Goal: Information Seeking & Learning: Find specific fact

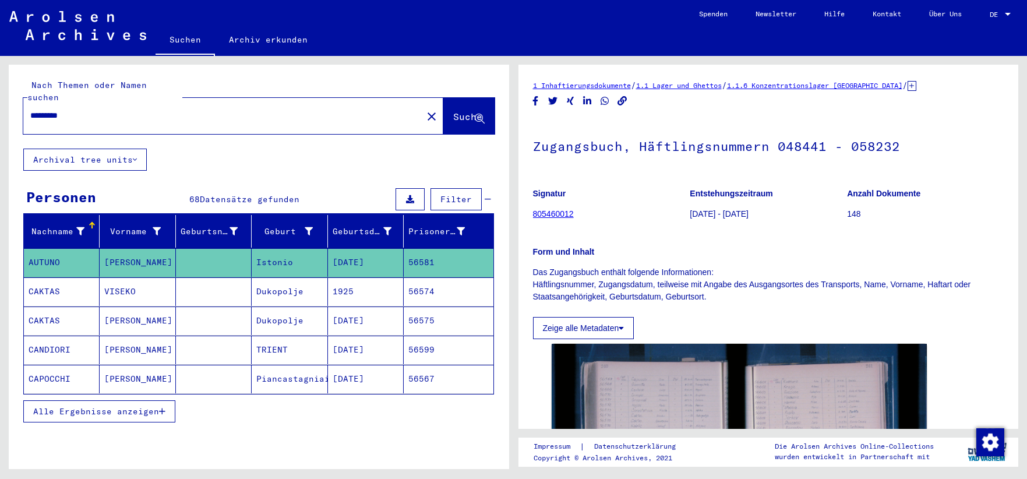
click at [84, 109] on input "*********" at bounding box center [222, 115] width 385 height 12
drag, startPoint x: 84, startPoint y: 104, endPoint x: 18, endPoint y: 103, distance: 65.8
click at [30, 109] on input "*********" at bounding box center [222, 115] width 385 height 12
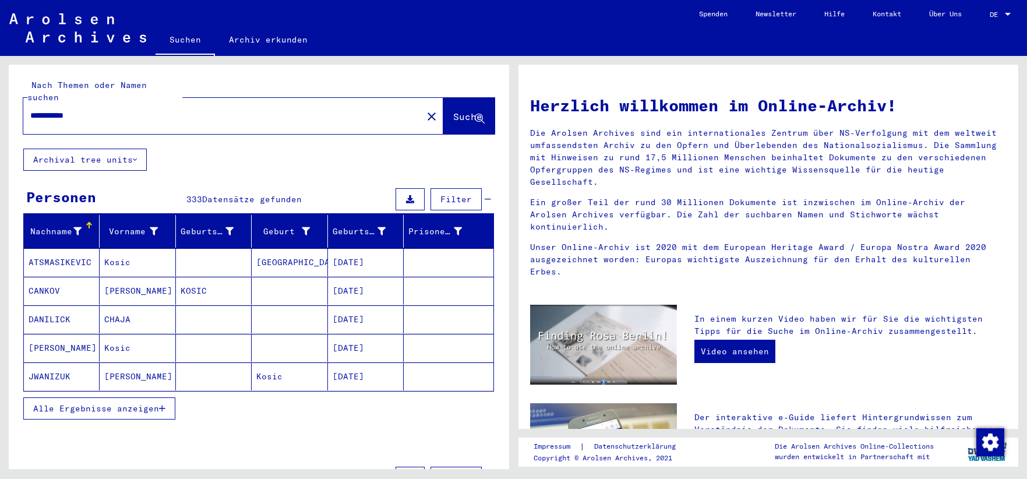
type input "**********"
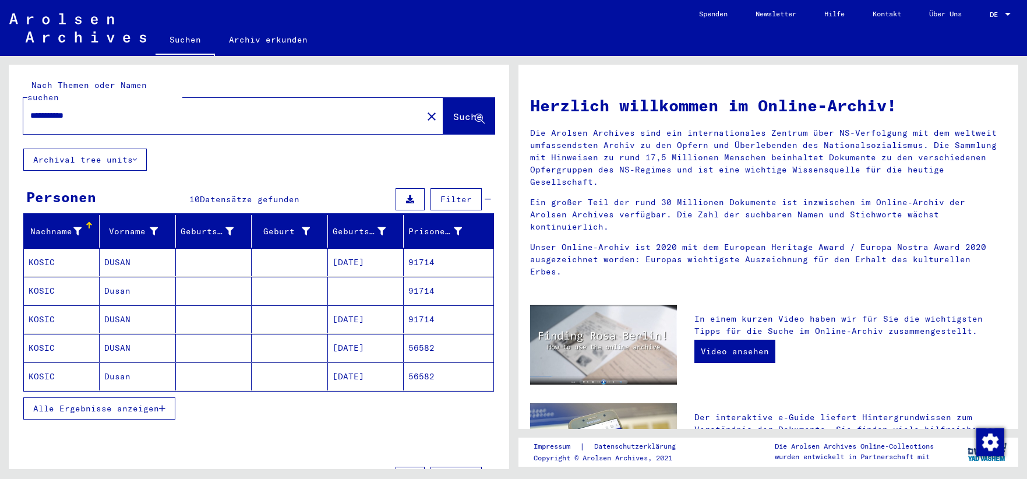
scroll to position [63, 0]
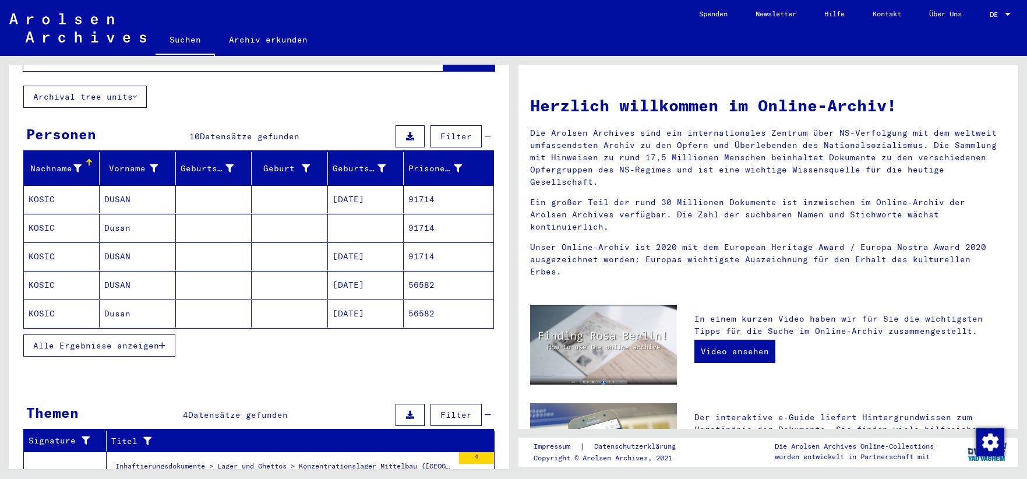
click at [160, 341] on icon "button" at bounding box center [162, 345] width 6 height 8
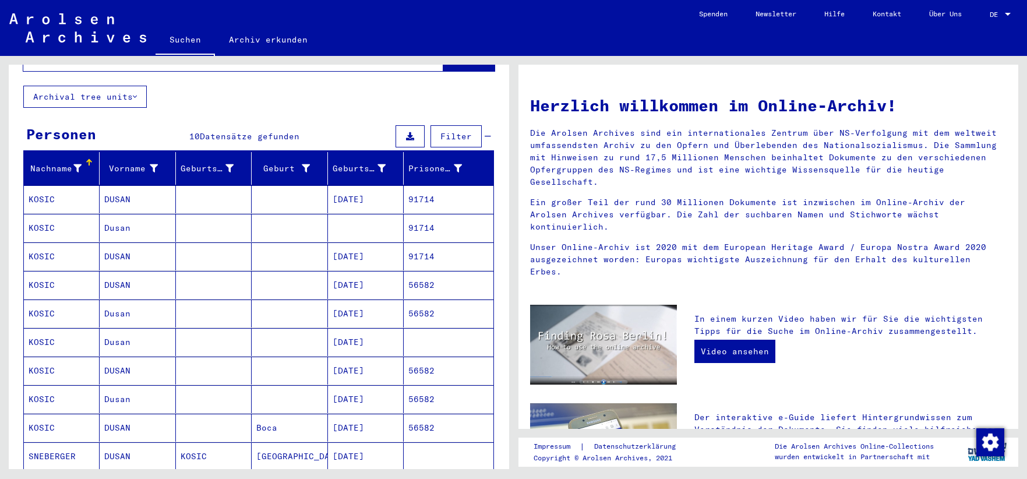
click at [44, 328] on mat-cell "KOSIC" at bounding box center [62, 342] width 76 height 28
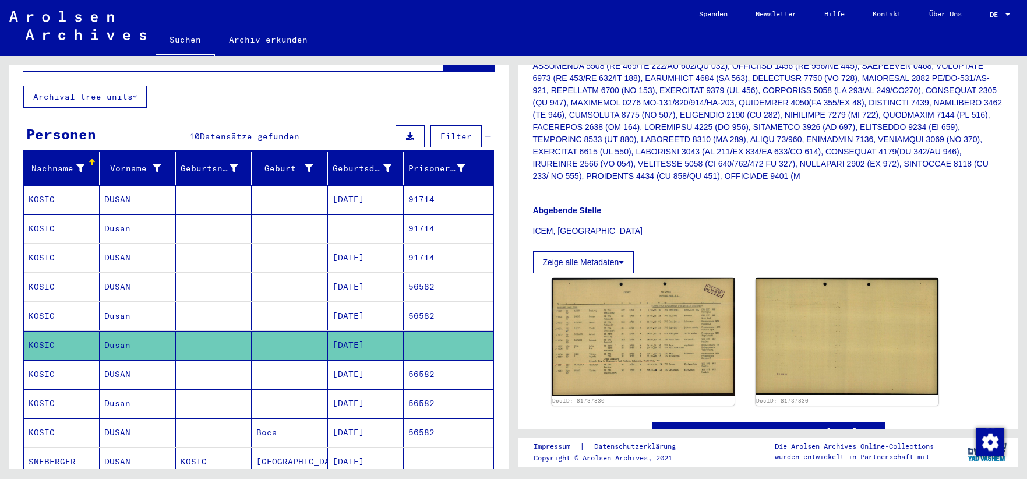
scroll to position [377, 0]
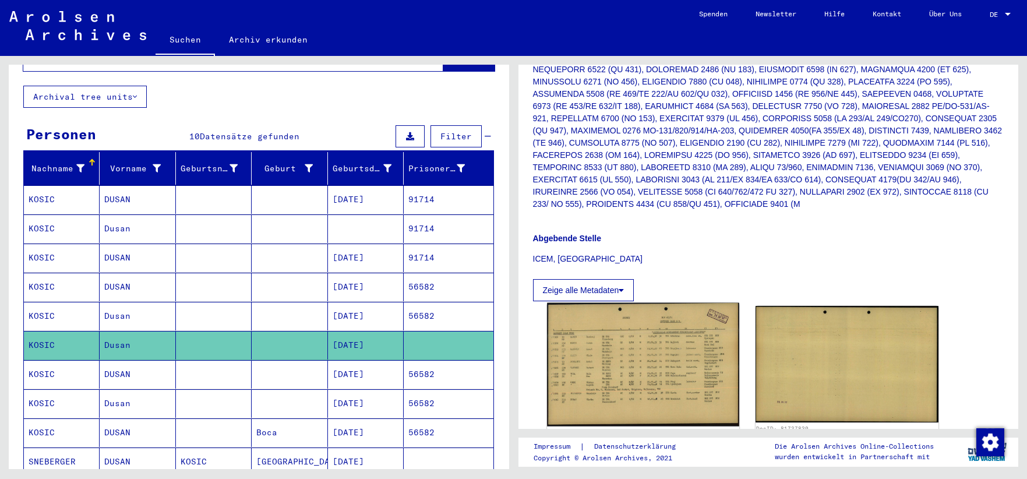
click at [631, 332] on img at bounding box center [643, 364] width 192 height 123
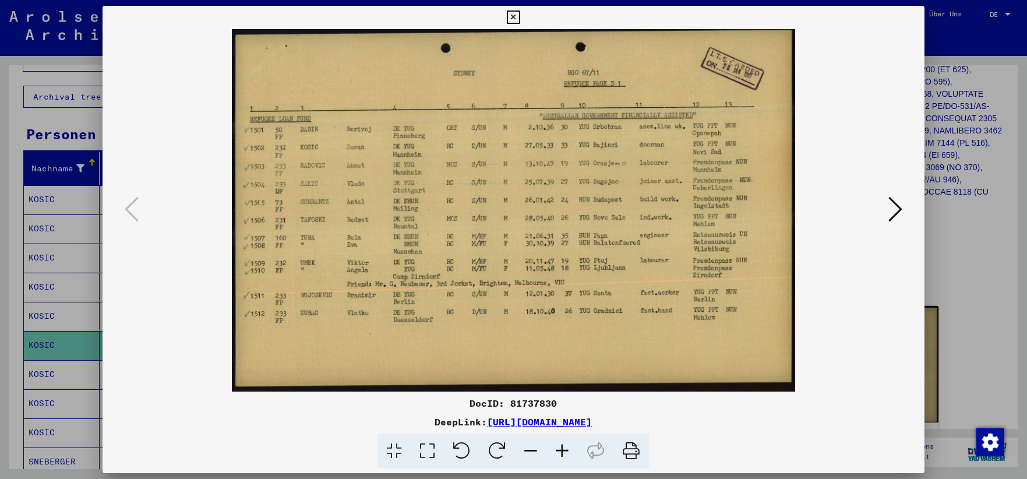
drag, startPoint x: 356, startPoint y: 15, endPoint x: 385, endPoint y: 30, distance: 33.6
click at [385, 30] on div "DocID: 81737830 DeepLink: [URL][DOMAIN_NAME]" at bounding box center [512, 237] width 821 height 463
click at [900, 213] on icon at bounding box center [895, 209] width 14 height 28
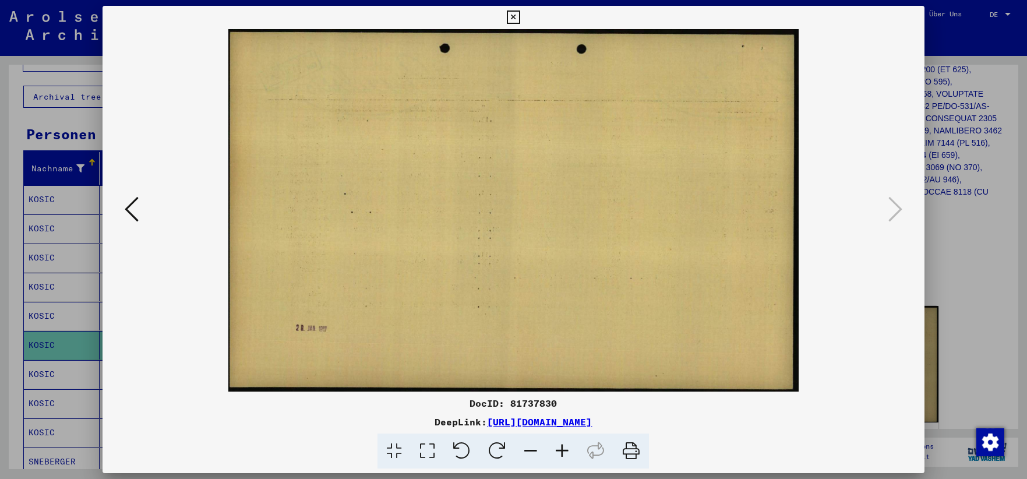
click at [134, 215] on icon at bounding box center [132, 209] width 14 height 28
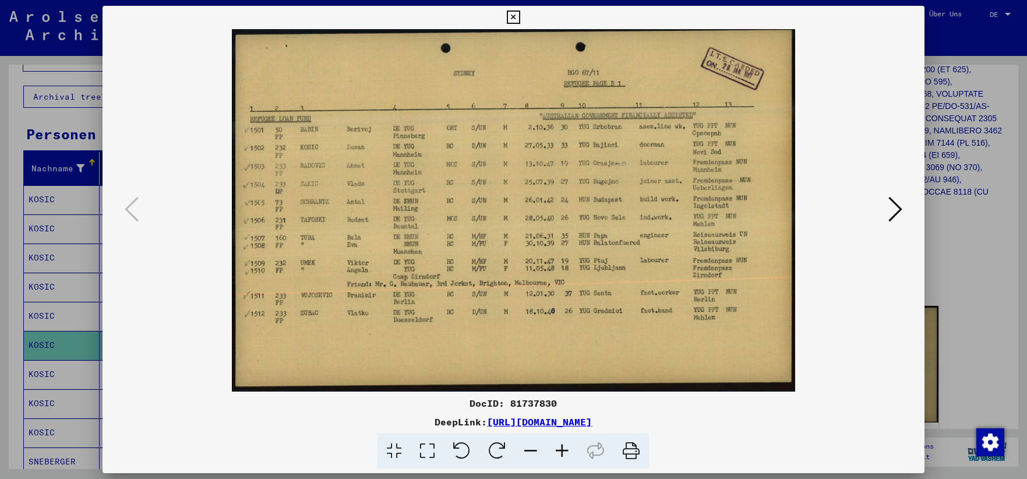
click at [520, 16] on icon at bounding box center [513, 17] width 13 height 14
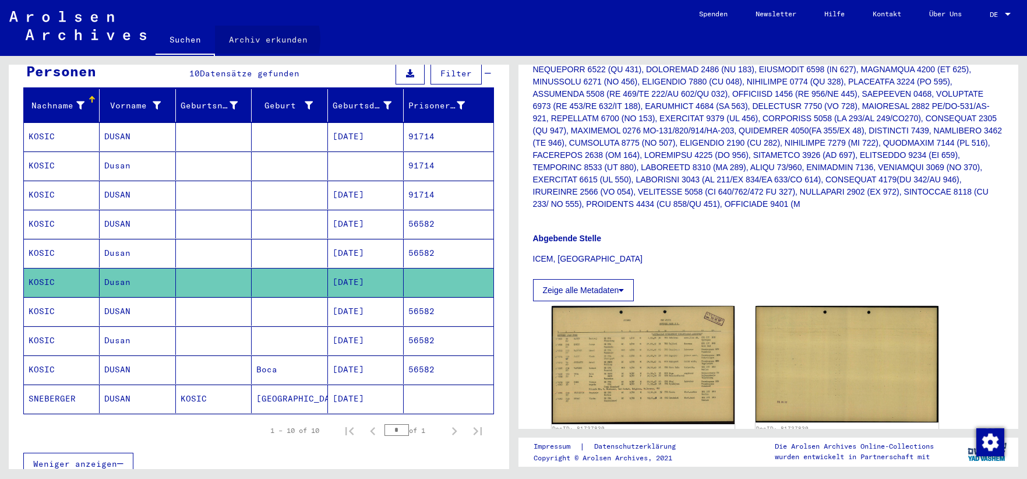
click at [254, 39] on link "Archiv erkunden" at bounding box center [268, 40] width 107 height 28
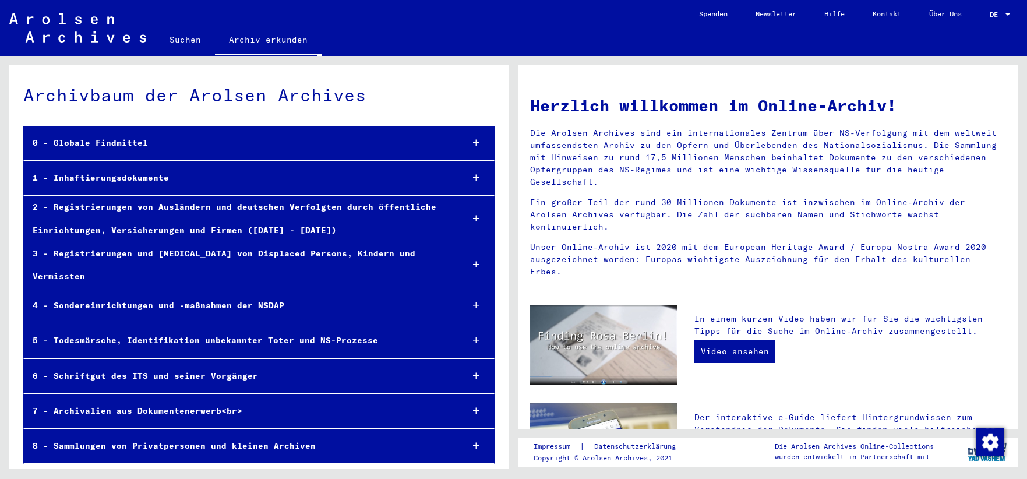
click at [165, 434] on div "8 - Sammlungen von Privatpersonen und kleinen Archiven" at bounding box center [238, 445] width 429 height 23
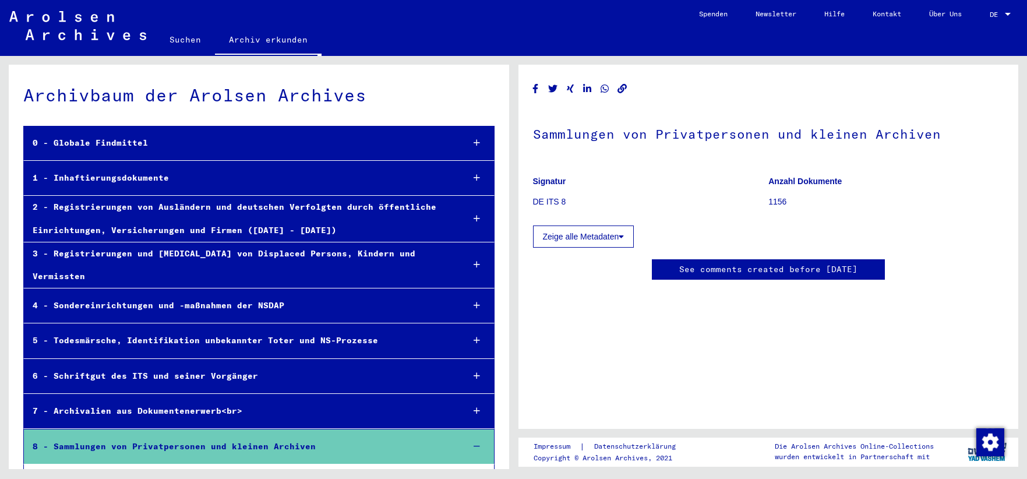
click at [122, 179] on div "1 - Inhaftierungsdokumente" at bounding box center [239, 178] width 430 height 23
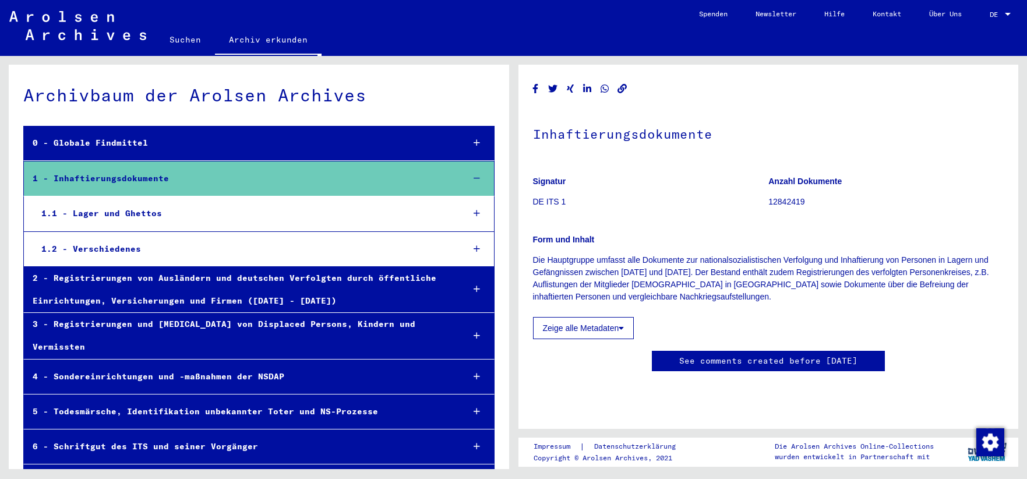
click at [124, 213] on div "1.1 - Lager und Ghettos" at bounding box center [243, 213] width 421 height 23
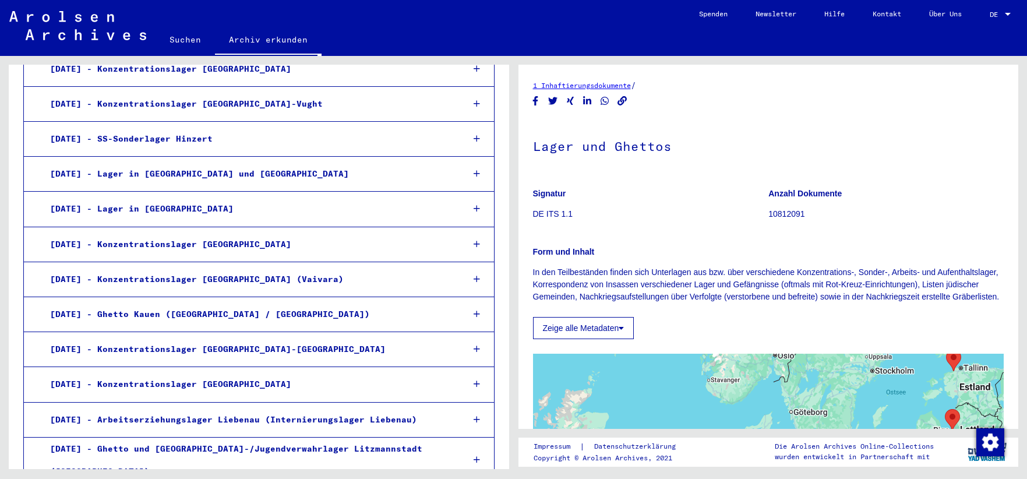
scroll to position [566, 0]
click at [165, 207] on div "[DATE] - Lager in [GEOGRAPHIC_DATA]" at bounding box center [247, 208] width 412 height 23
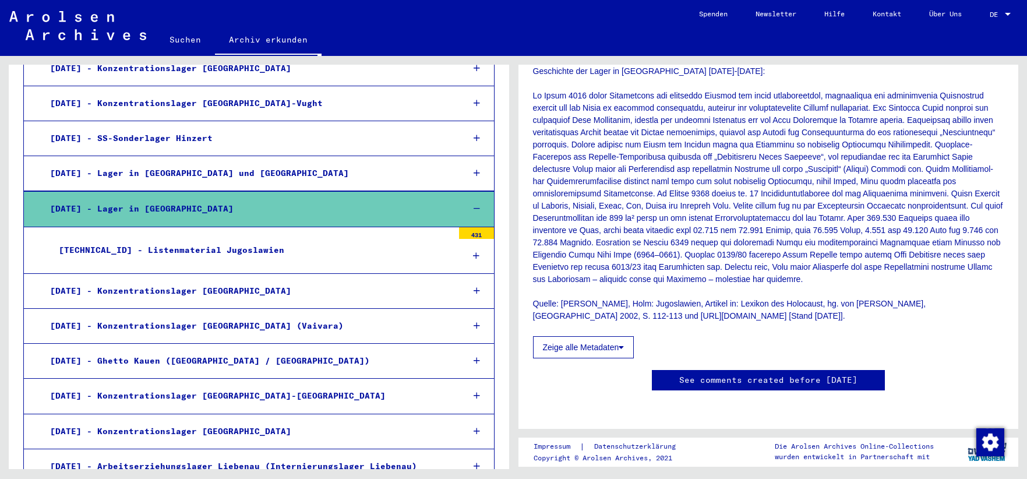
scroll to position [377, 0]
click at [618, 336] on button "Zeige alle Metadaten" at bounding box center [583, 347] width 101 height 22
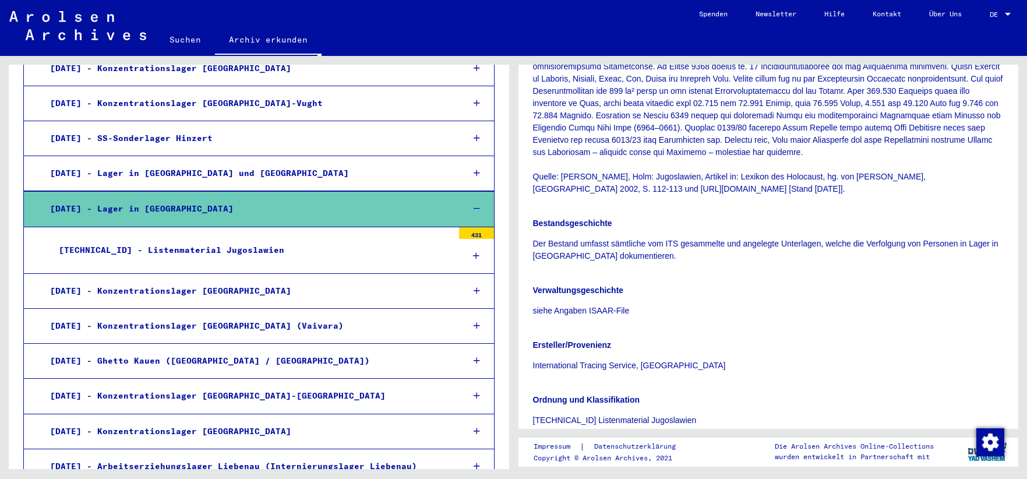
scroll to position [513, 0]
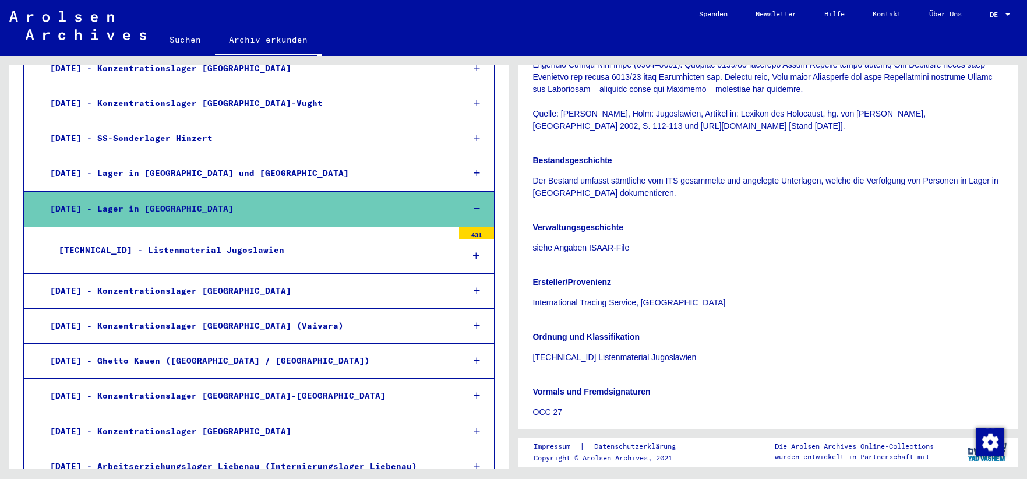
click at [210, 251] on div "[TECHNICAL_ID] - Listenmaterial Jugoslawien" at bounding box center [251, 250] width 403 height 23
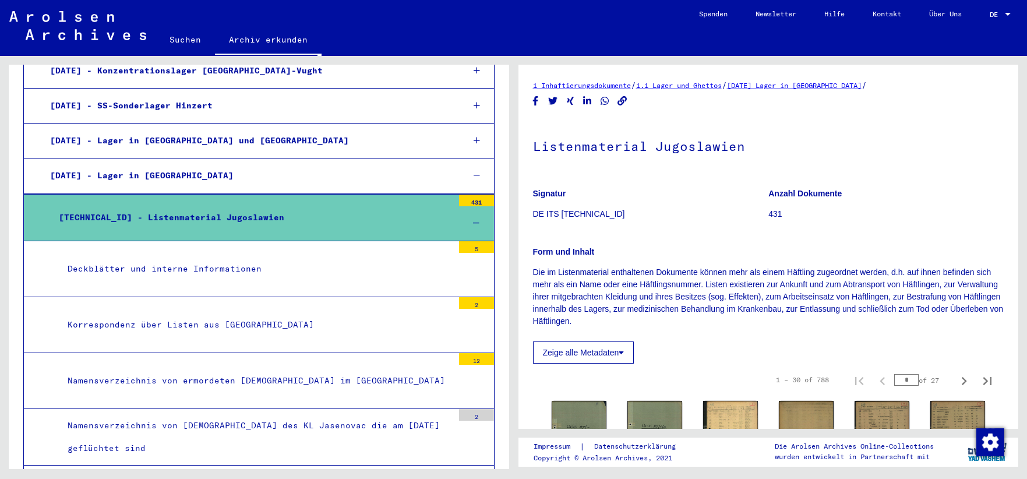
scroll to position [628, 0]
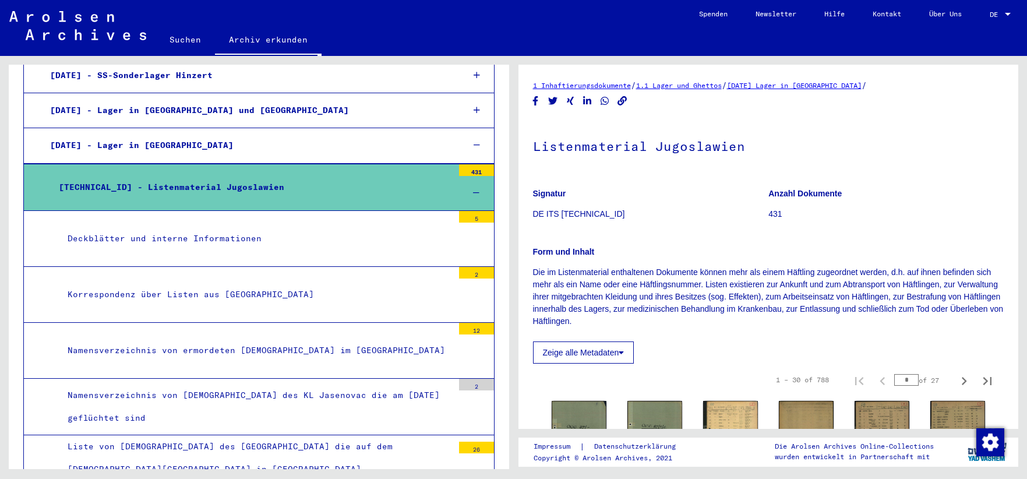
click at [230, 238] on div "Deckblätter und interne Informationen" at bounding box center [256, 238] width 394 height 23
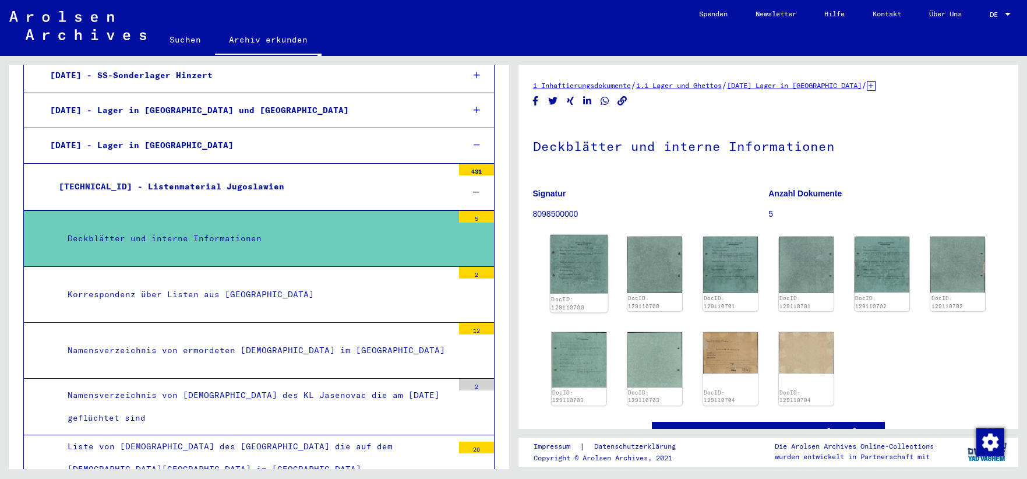
click at [564, 270] on img at bounding box center [579, 264] width 58 height 59
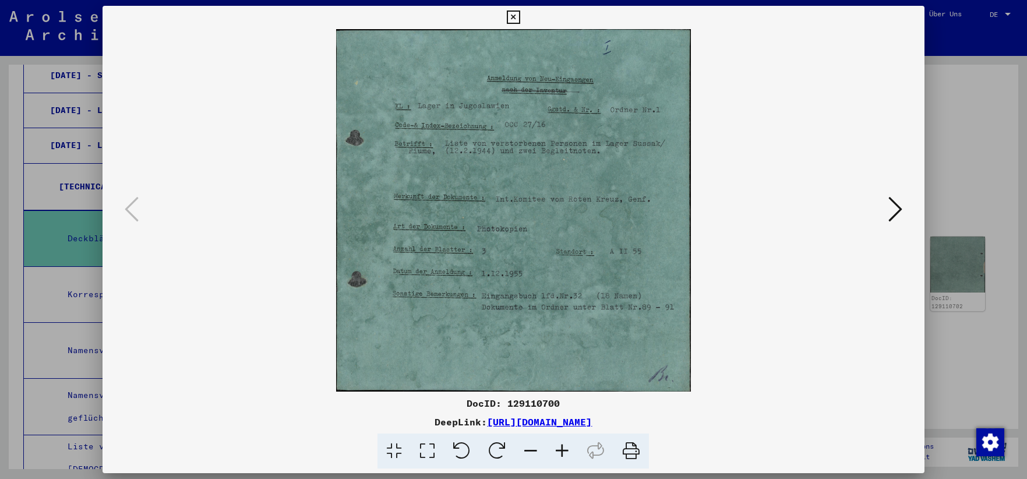
click at [894, 203] on icon at bounding box center [895, 209] width 14 height 28
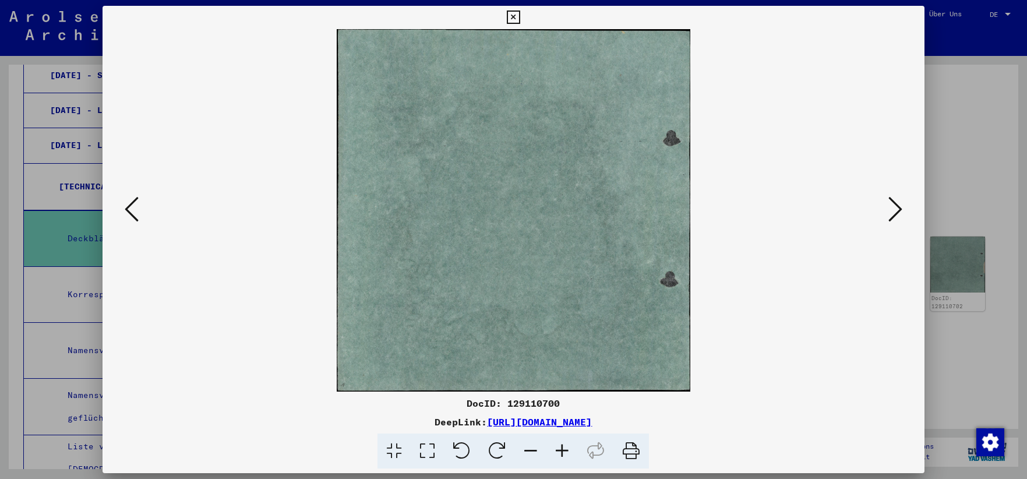
click at [894, 209] on icon at bounding box center [895, 209] width 14 height 28
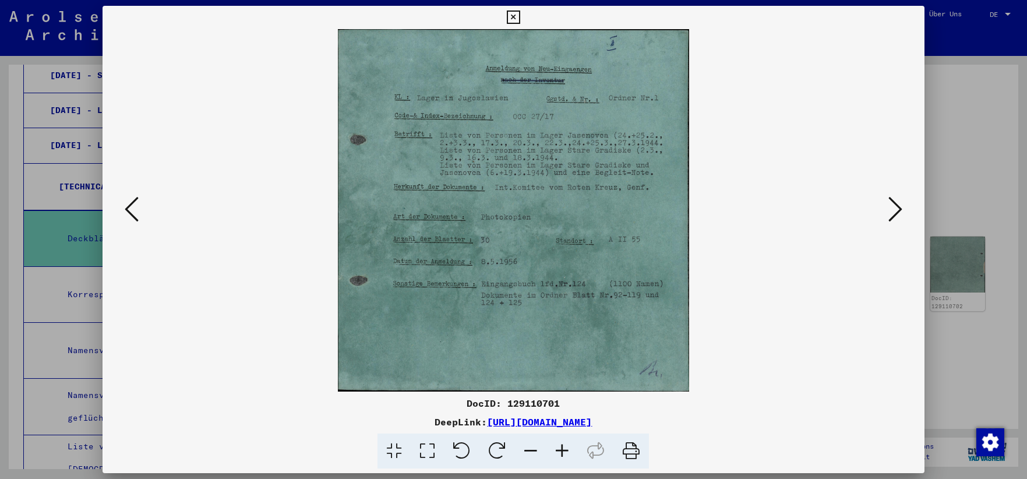
click at [892, 218] on icon at bounding box center [895, 209] width 14 height 28
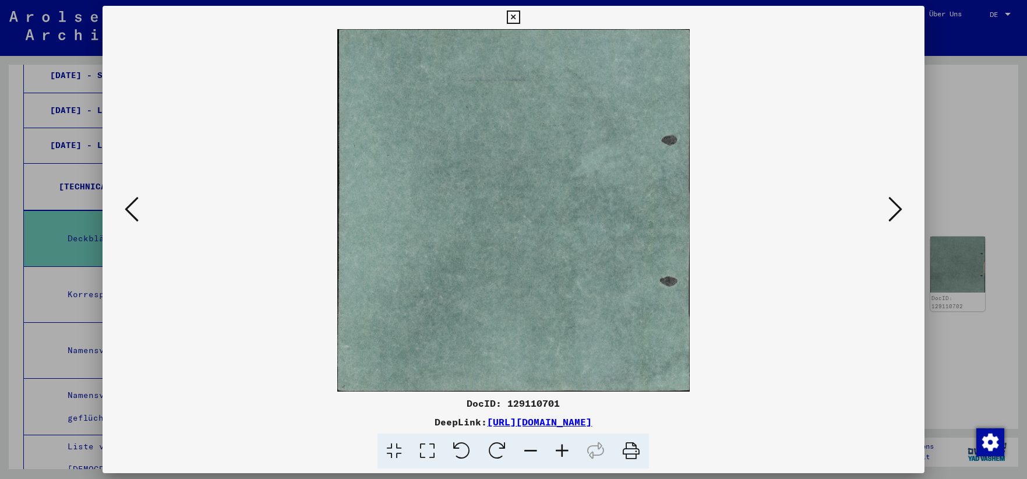
click at [892, 218] on icon at bounding box center [895, 209] width 14 height 28
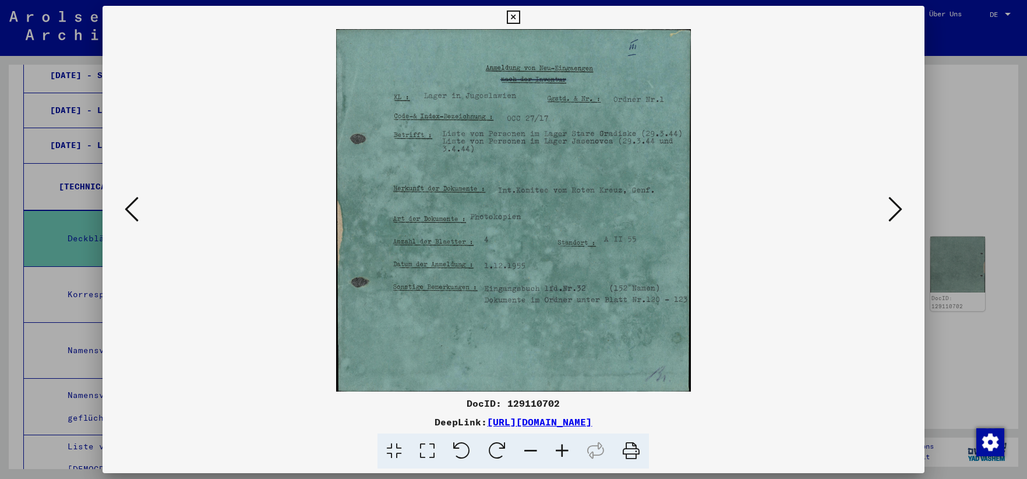
click at [891, 221] on icon at bounding box center [895, 209] width 14 height 28
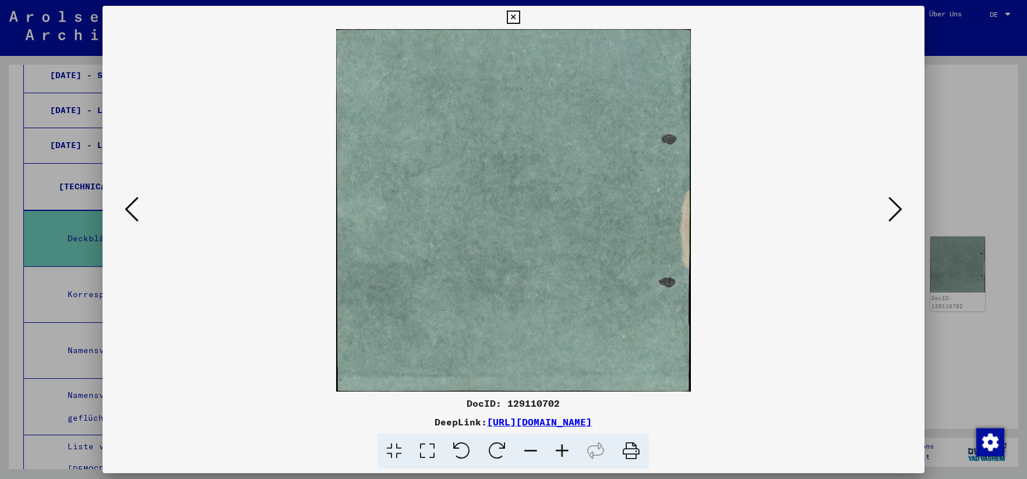
click at [520, 16] on icon at bounding box center [513, 17] width 13 height 14
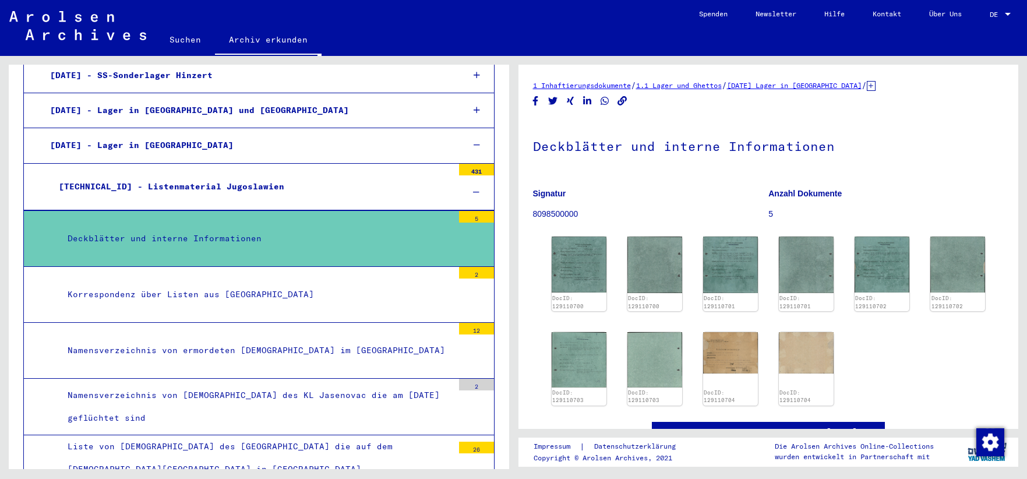
click at [252, 295] on div "Korrespondenz über Listen aus [GEOGRAPHIC_DATA]" at bounding box center [256, 294] width 394 height 23
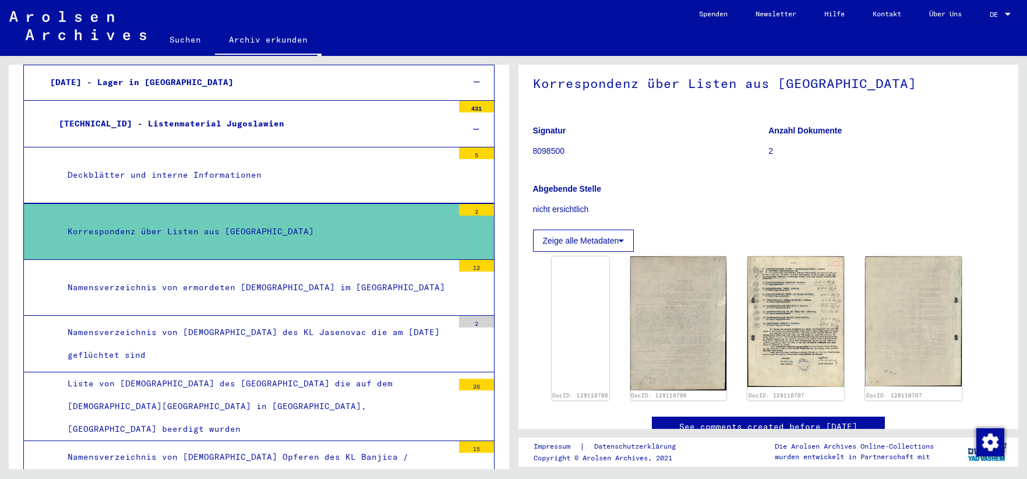
scroll to position [126, 0]
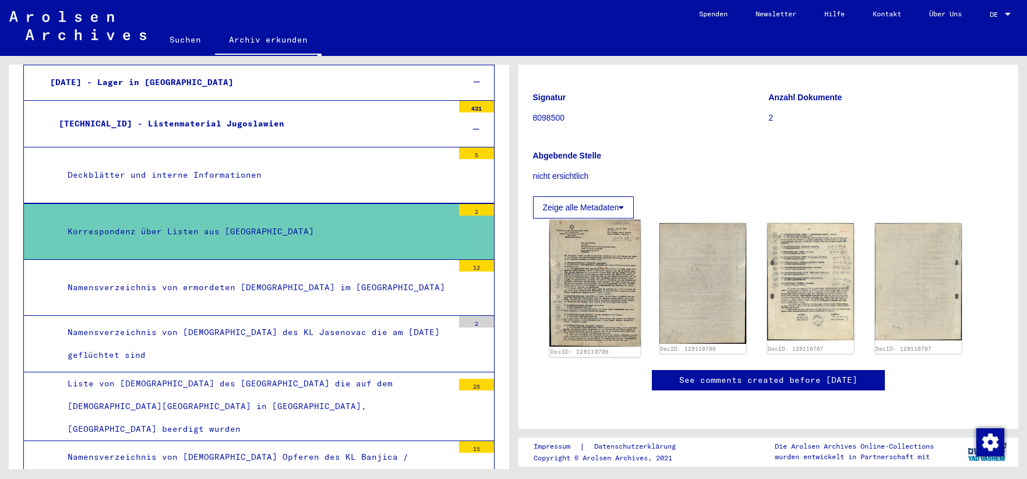
click at [586, 243] on img at bounding box center [594, 283] width 91 height 127
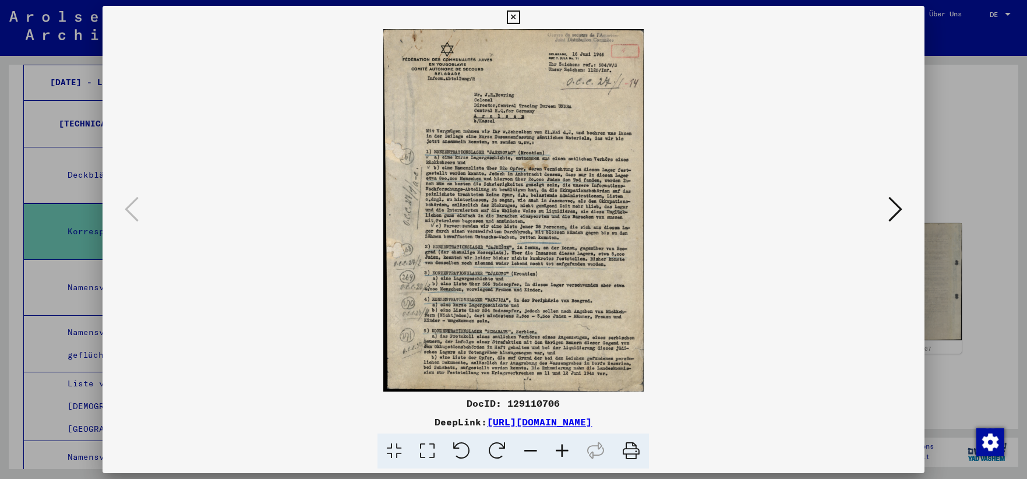
click at [520, 16] on icon at bounding box center [513, 17] width 13 height 14
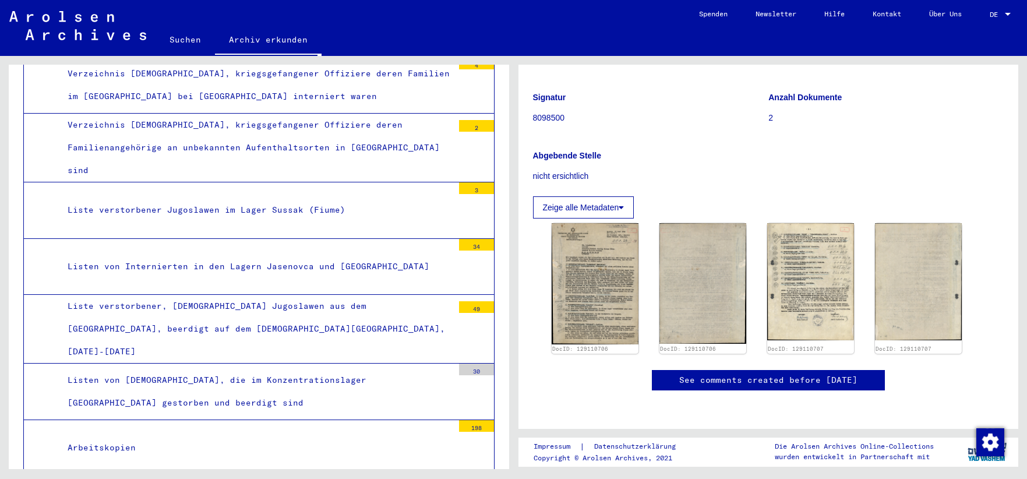
scroll to position [1257, 0]
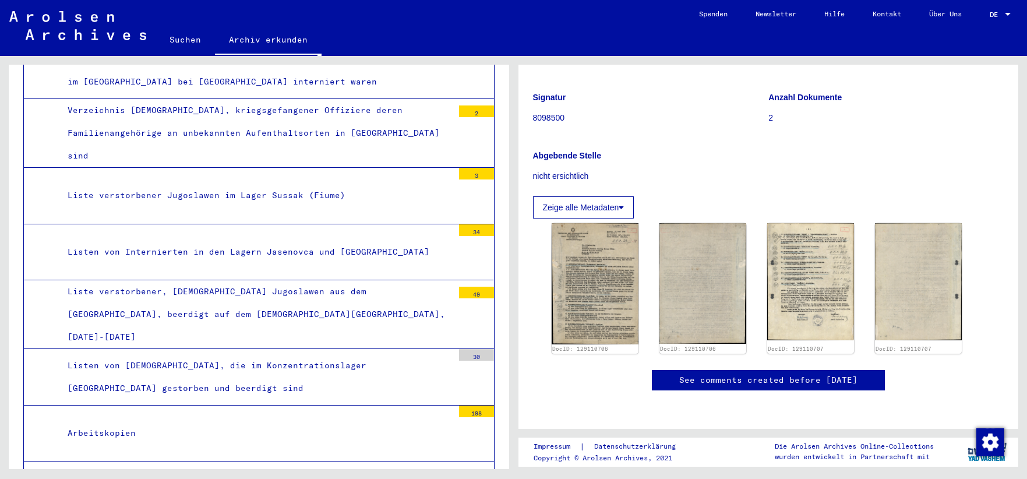
click at [272, 240] on div "Listen von Internierten in den Lagern Jasenovca und [GEOGRAPHIC_DATA]" at bounding box center [256, 251] width 394 height 23
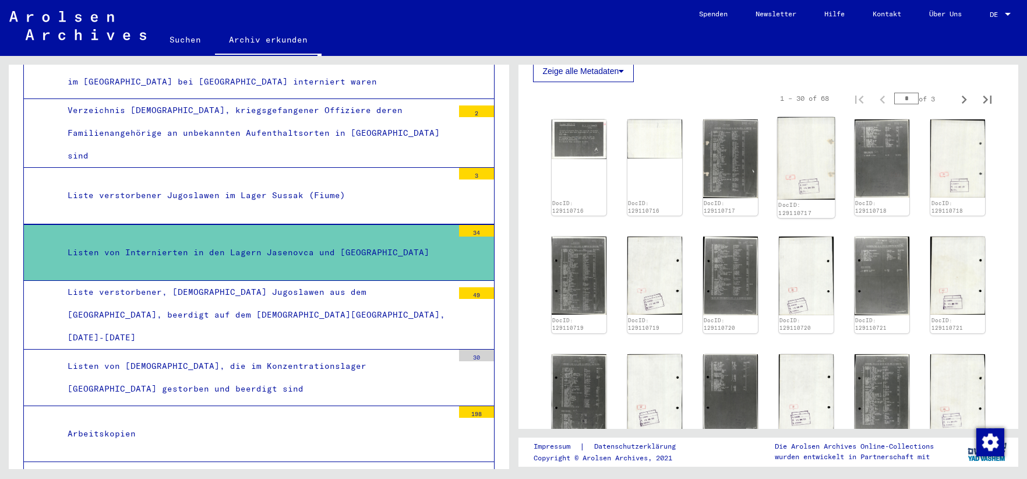
scroll to position [314, 0]
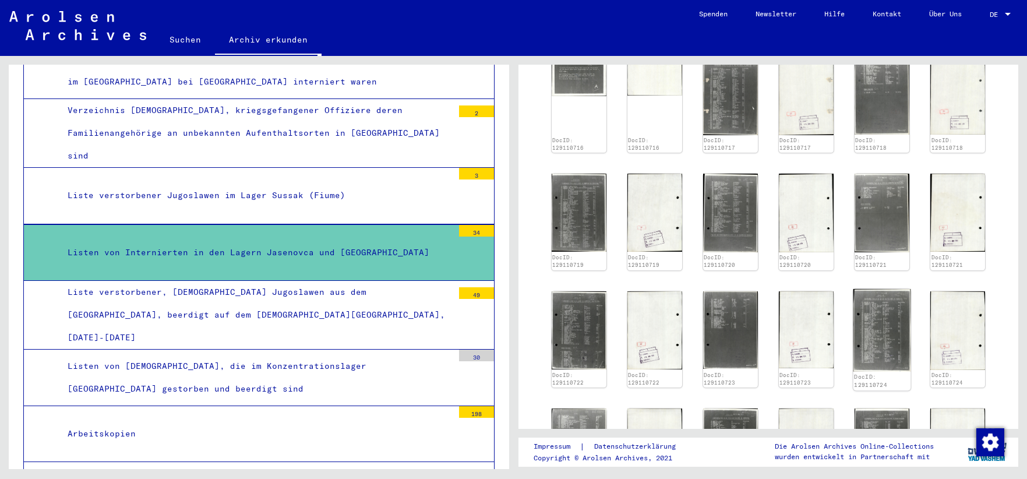
click at [869, 312] on img at bounding box center [881, 329] width 58 height 83
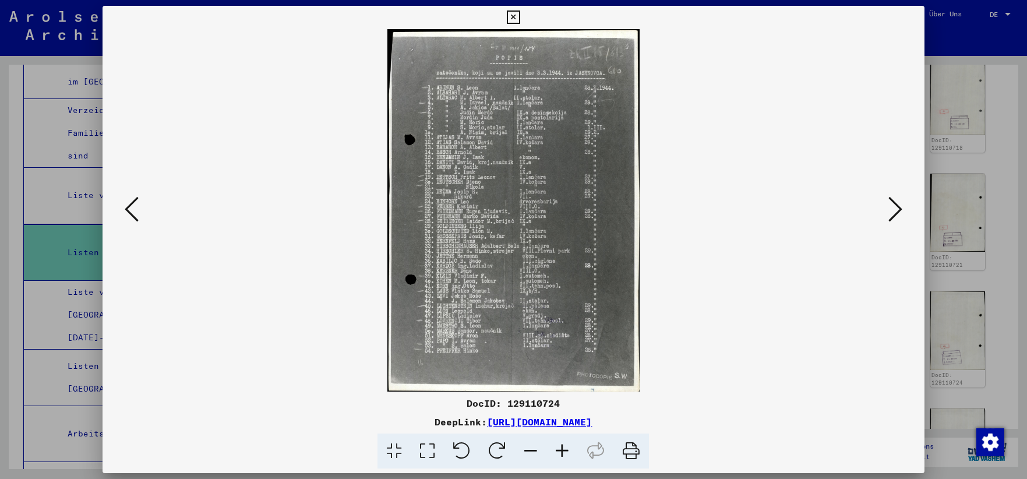
click at [520, 16] on icon at bounding box center [513, 17] width 13 height 14
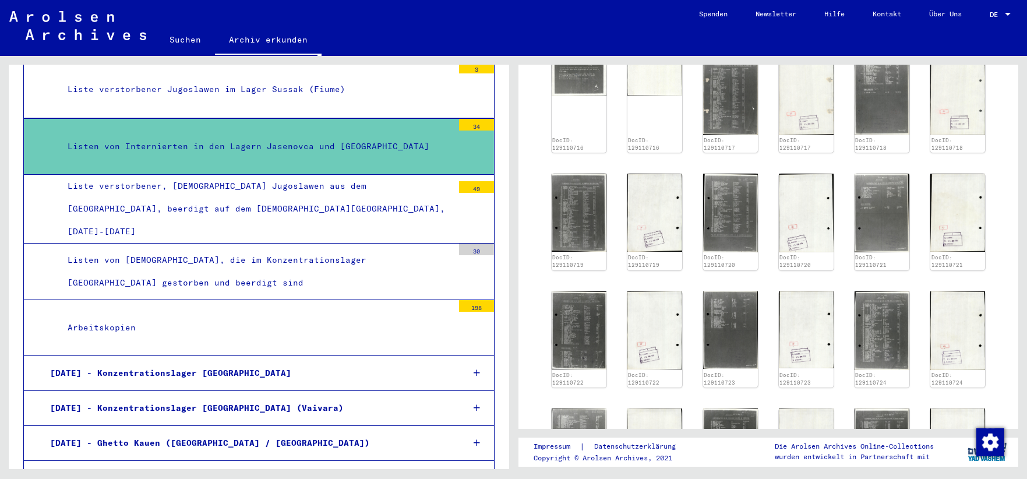
scroll to position [1382, 0]
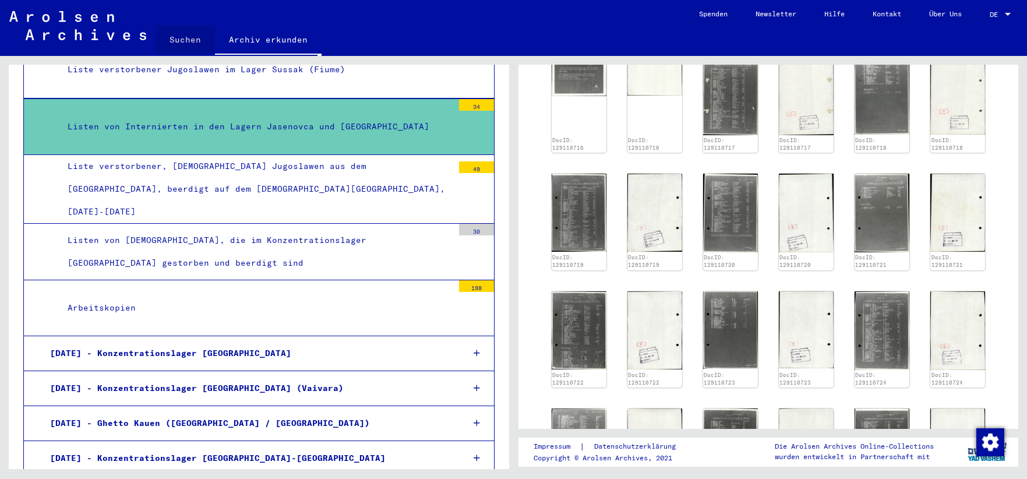
click at [182, 38] on link "Suchen" at bounding box center [184, 40] width 59 height 28
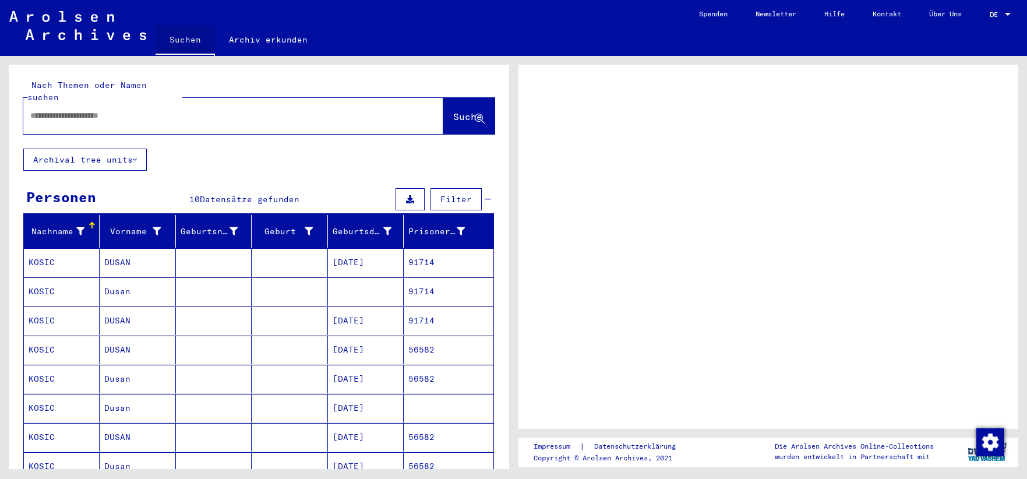
scroll to position [425, 0]
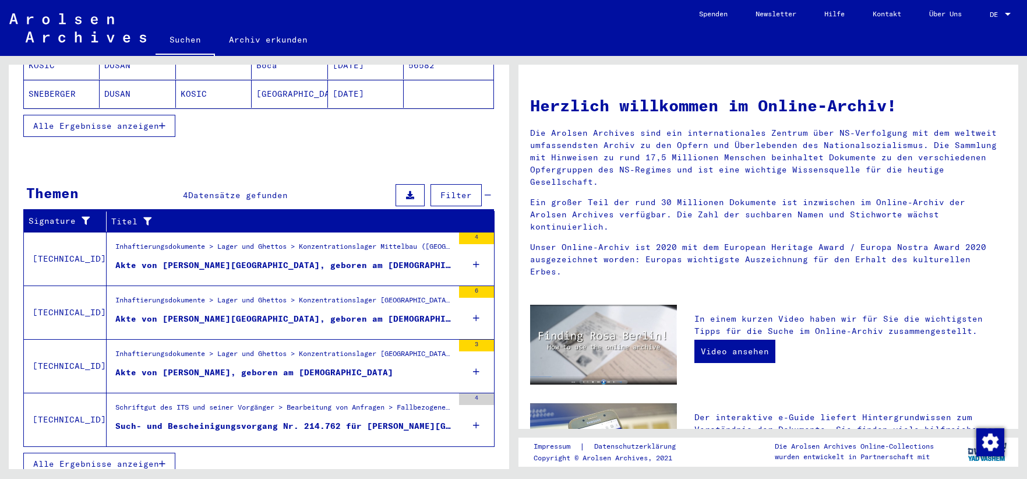
click at [246, 420] on div "Such- und Bescheinigungsvorgang Nr. 214.762 für [PERSON_NAME][GEOGRAPHIC_DATA] …" at bounding box center [284, 426] width 338 height 12
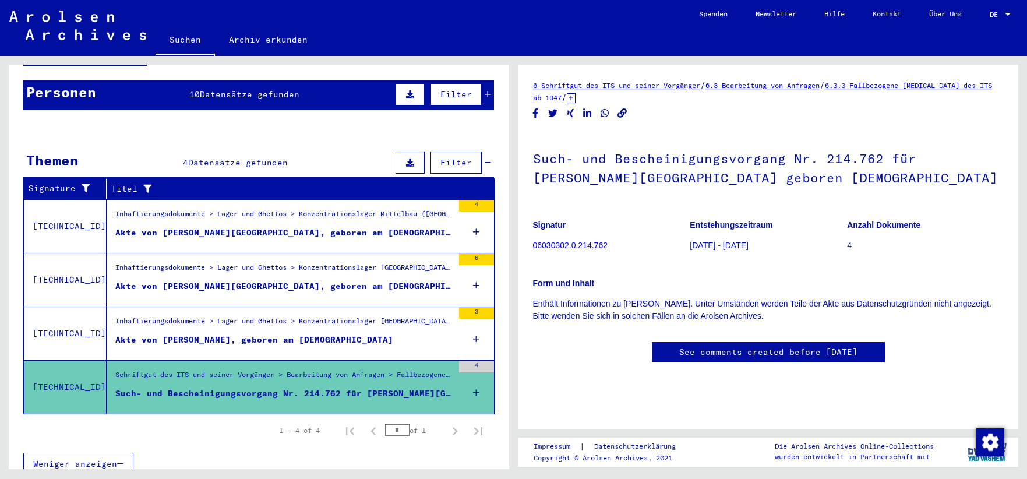
click at [849, 246] on p "4" at bounding box center [925, 245] width 157 height 12
click at [473, 380] on mat-cell "56582" at bounding box center [447, 390] width 89 height 29
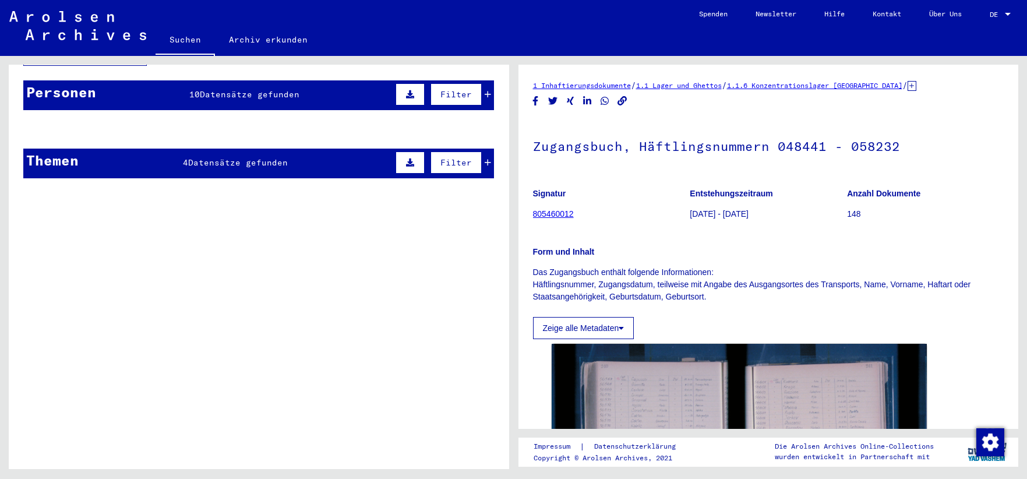
scroll to position [63, 0]
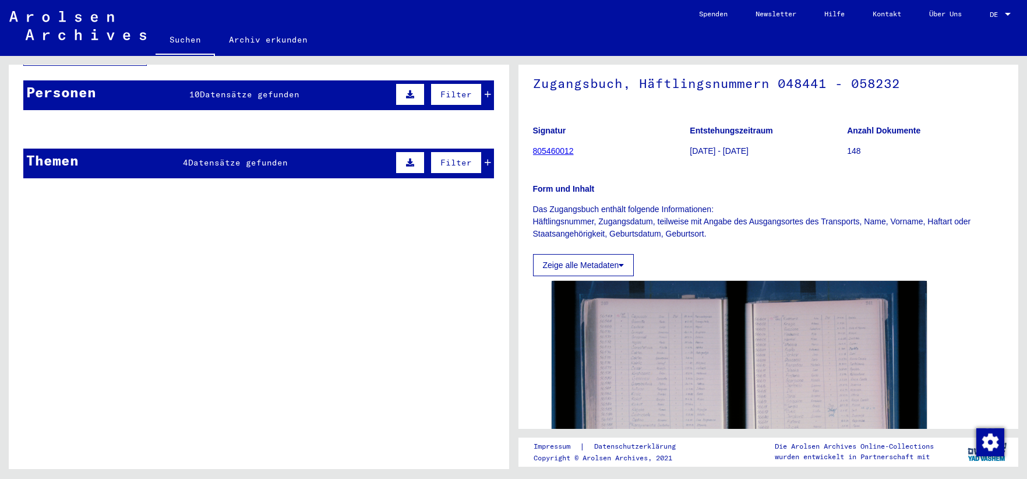
click at [257, 150] on mat-cell at bounding box center [290, 157] width 76 height 29
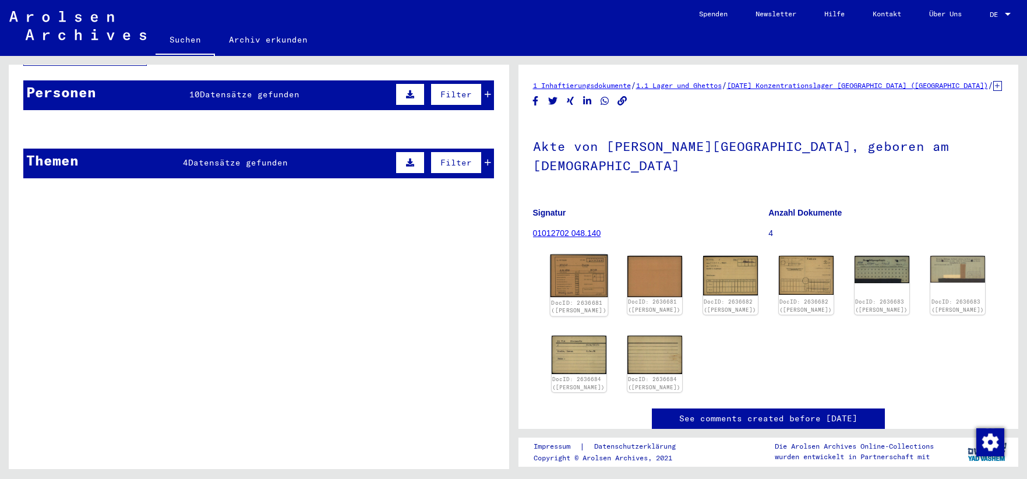
click at [571, 263] on img at bounding box center [579, 275] width 58 height 43
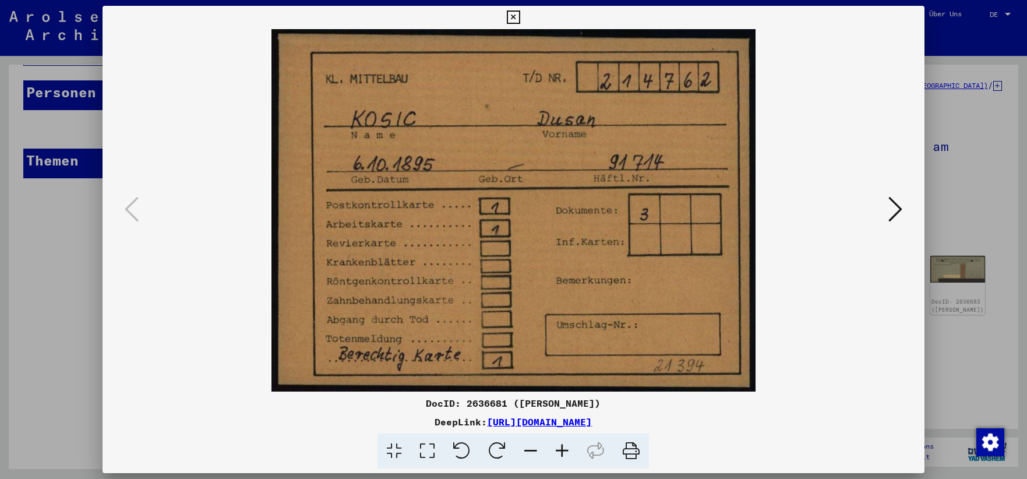
click at [520, 17] on icon at bounding box center [513, 17] width 13 height 14
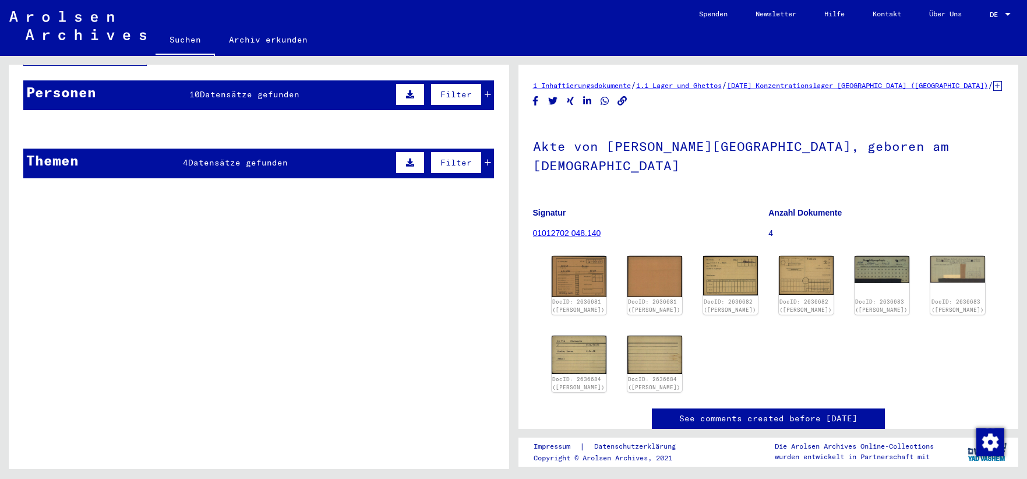
click at [228, 89] on span "Datensätze gefunden" at bounding box center [250, 94] width 100 height 10
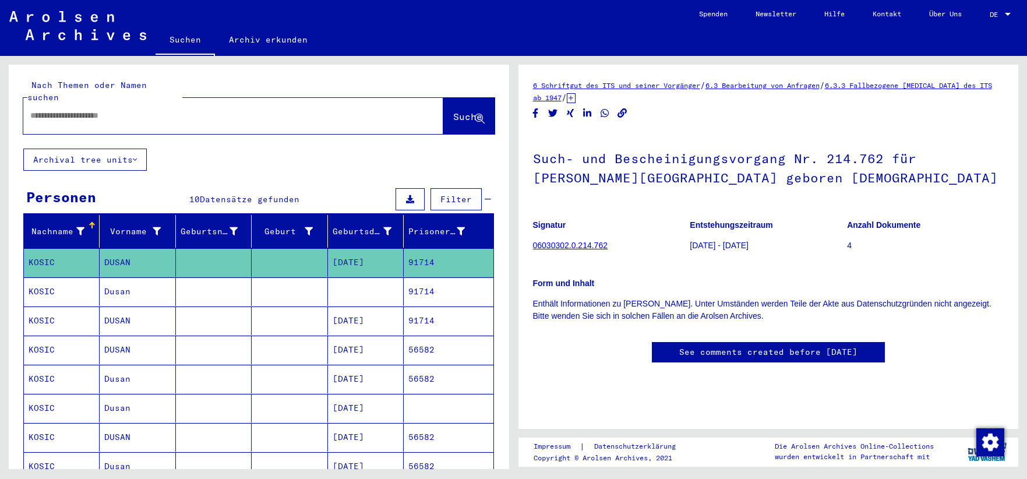
click at [69, 109] on input "text" at bounding box center [222, 115] width 385 height 12
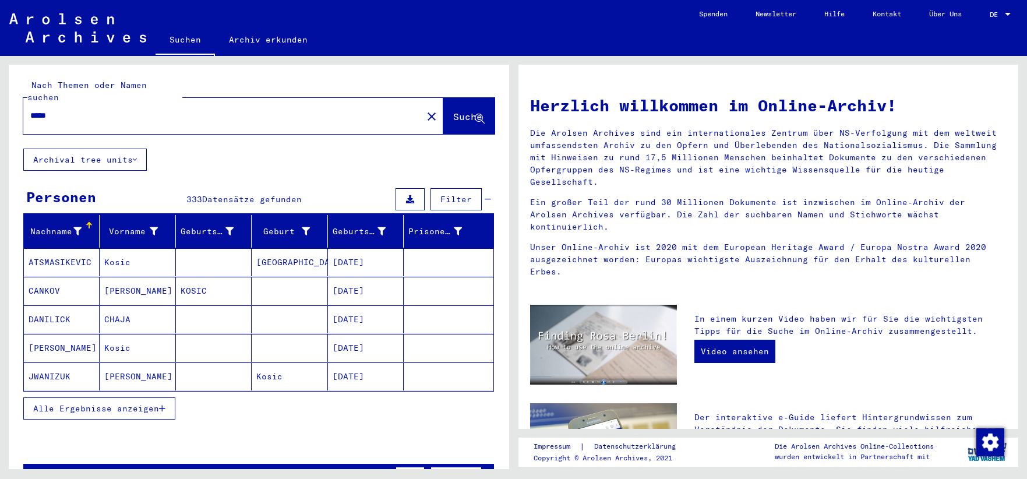
click at [150, 403] on span "Alle Ergebnisse anzeigen" at bounding box center [96, 408] width 126 height 10
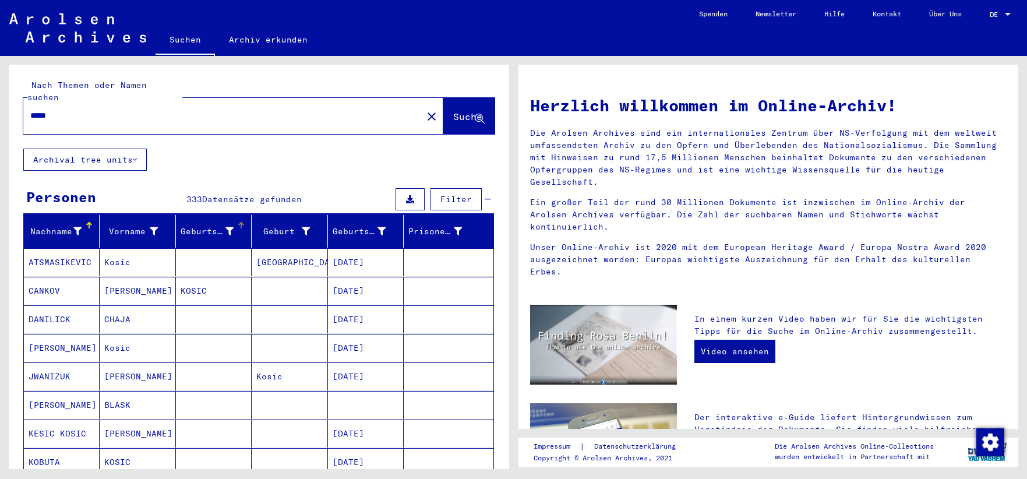
click at [225, 225] on div "Geburtsname" at bounding box center [206, 231] width 53 height 12
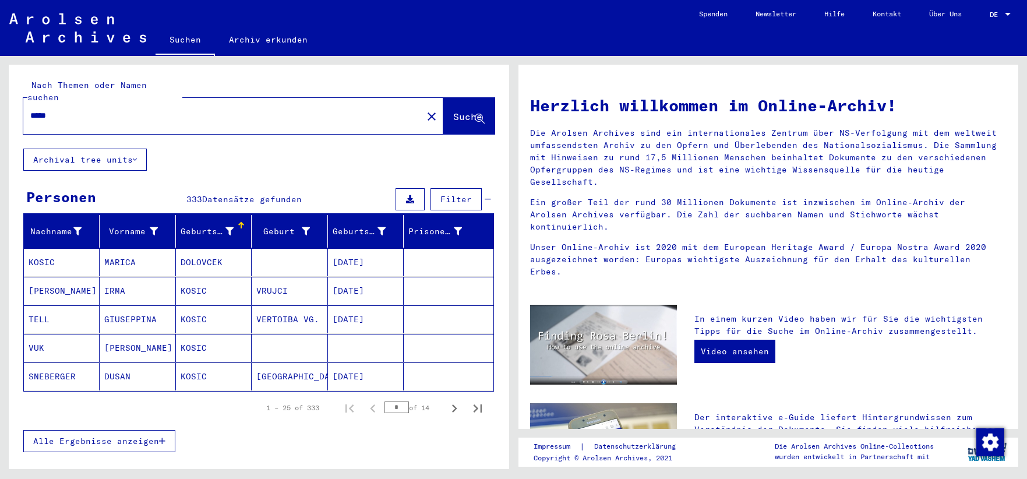
click at [112, 436] on span "Alle Ergebnisse anzeigen" at bounding box center [96, 441] width 126 height 10
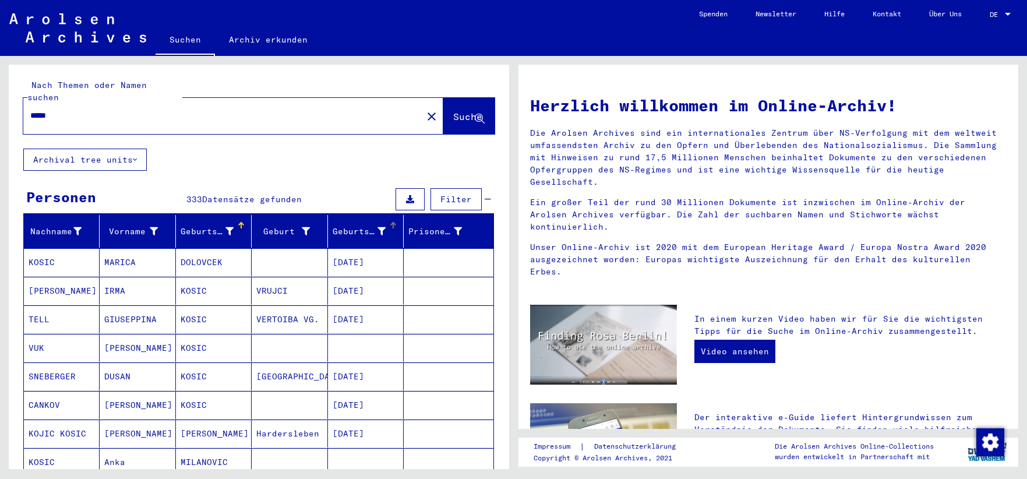
click at [383, 225] on div "Geburtsdatum" at bounding box center [358, 231] width 53 height 12
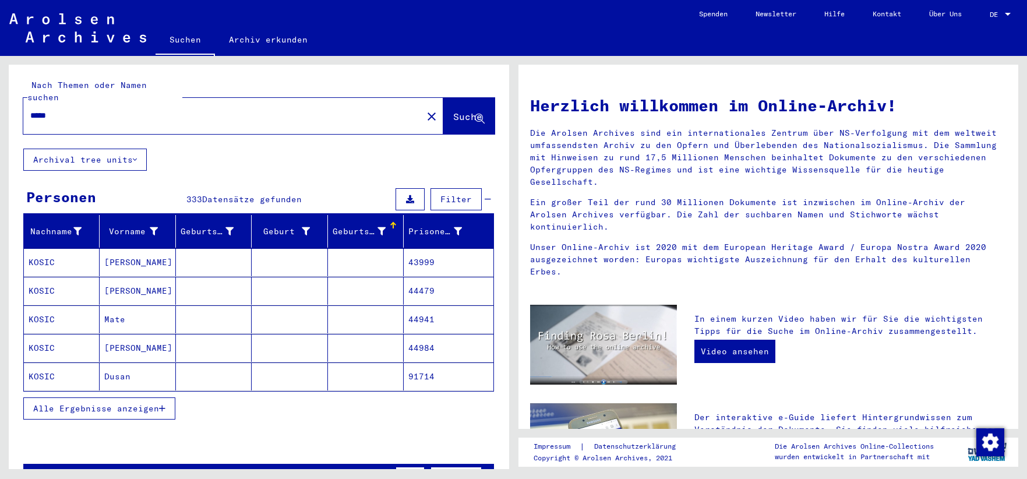
click at [383, 225] on div "Geburtsdatum" at bounding box center [358, 231] width 53 height 12
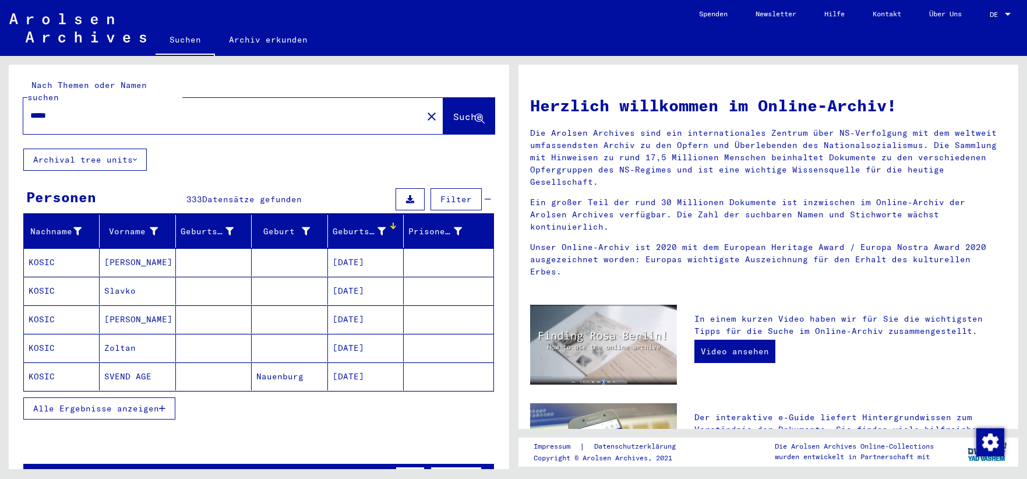
click at [136, 403] on span "Alle Ergebnisse anzeigen" at bounding box center [96, 408] width 126 height 10
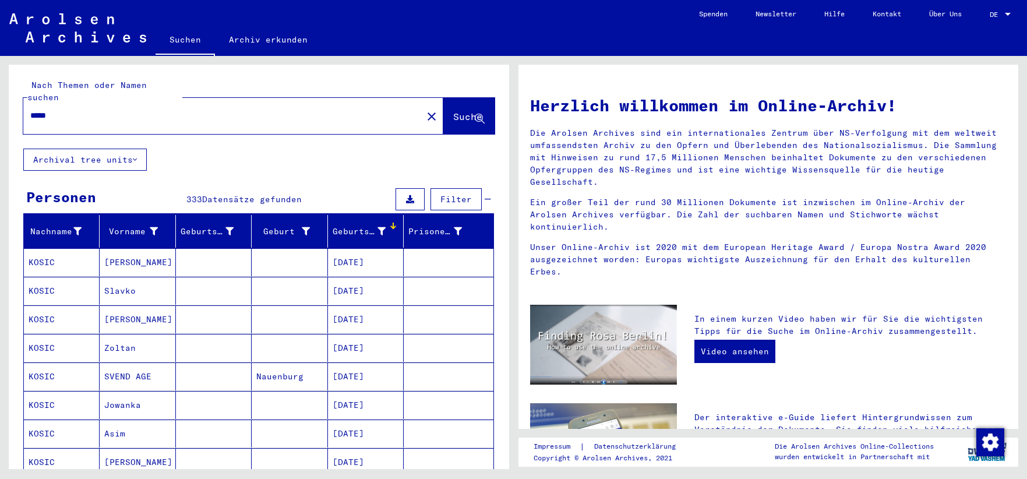
click at [84, 109] on input "*****" at bounding box center [219, 115] width 378 height 12
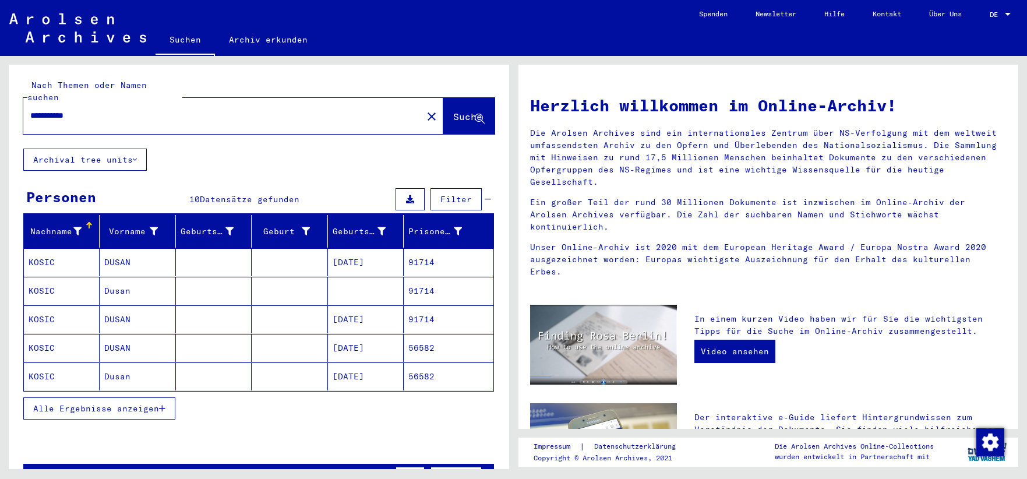
click at [53, 403] on span "Alle Ergebnisse anzeigen" at bounding box center [96, 408] width 126 height 10
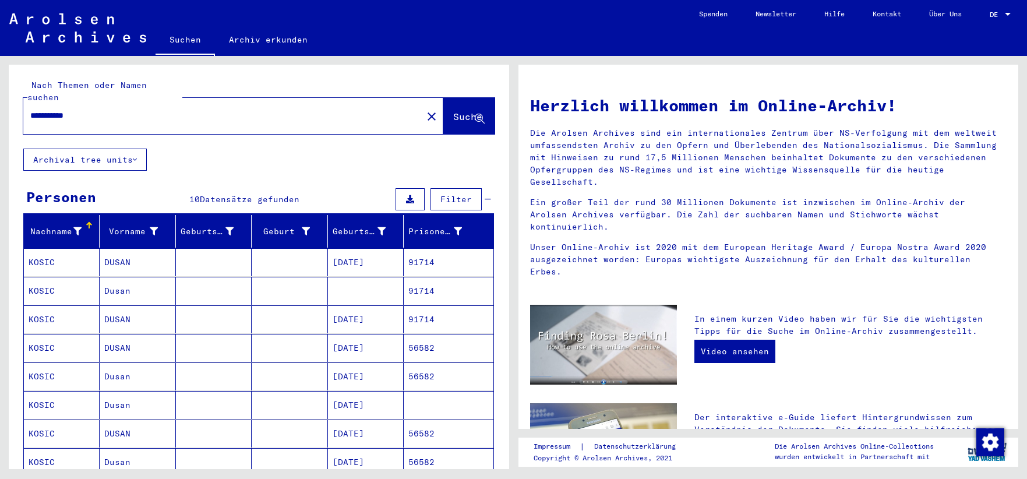
click at [92, 109] on input "**********" at bounding box center [219, 115] width 378 height 12
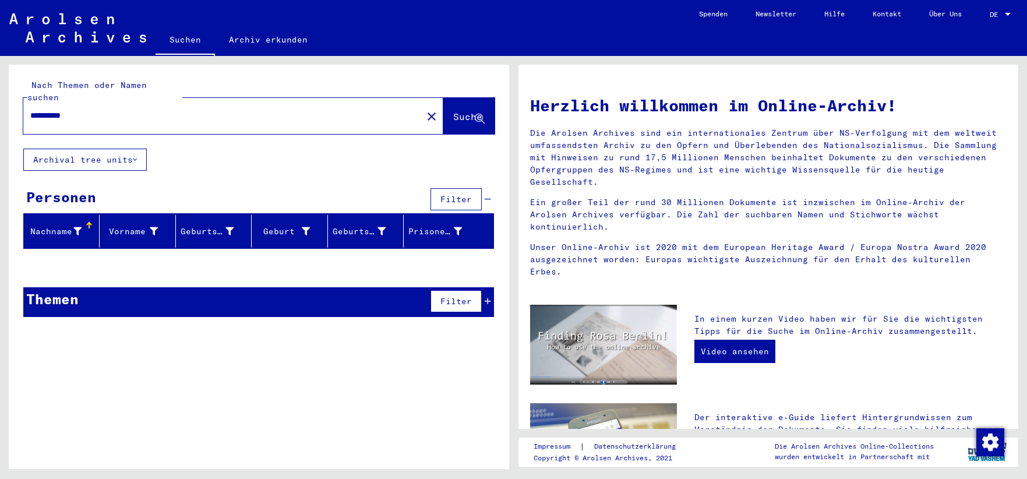
click at [84, 109] on input "**********" at bounding box center [219, 115] width 378 height 12
click at [80, 109] on input "**********" at bounding box center [219, 115] width 378 height 12
type input "**********"
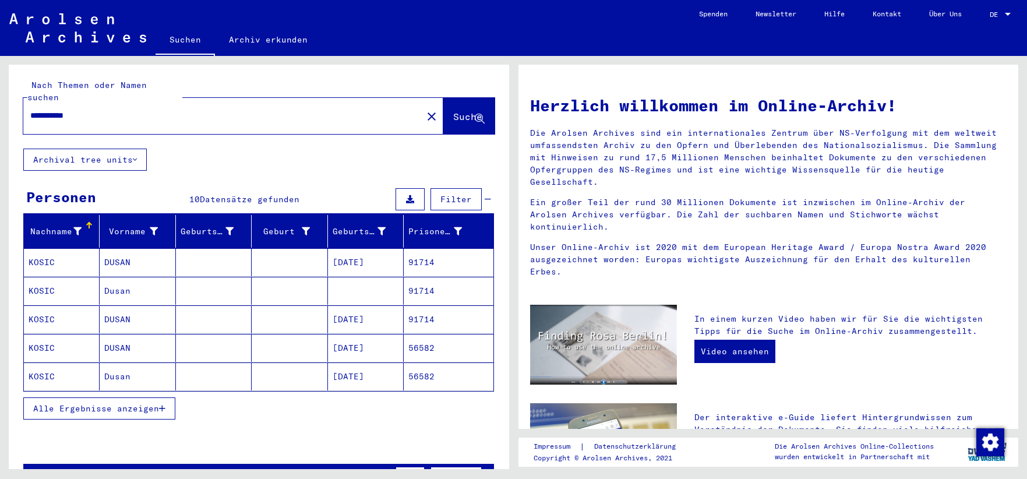
click at [90, 403] on span "Alle Ergebnisse anzeigen" at bounding box center [96, 408] width 126 height 10
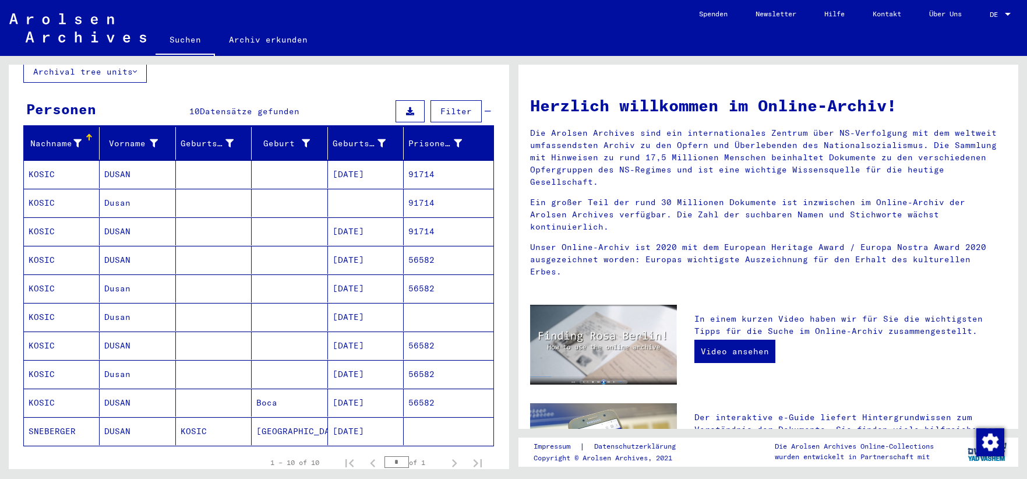
scroll to position [63, 0]
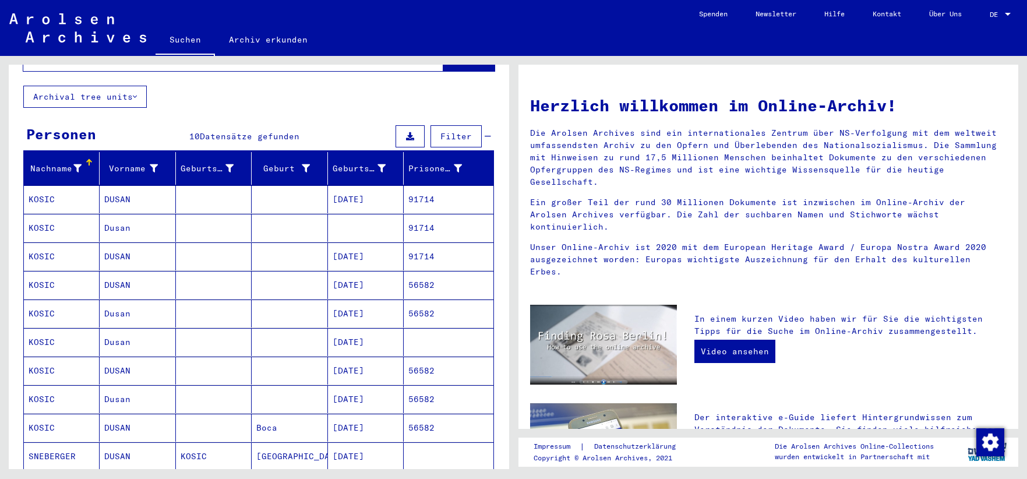
click at [111, 186] on mat-cell "DUSAN" at bounding box center [138, 199] width 76 height 28
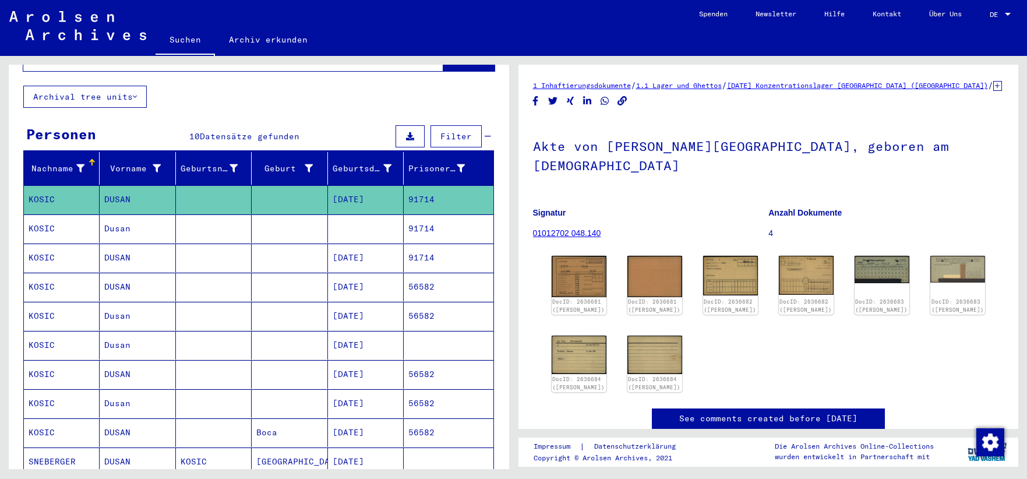
click at [120, 246] on mat-cell "DUSAN" at bounding box center [138, 257] width 76 height 29
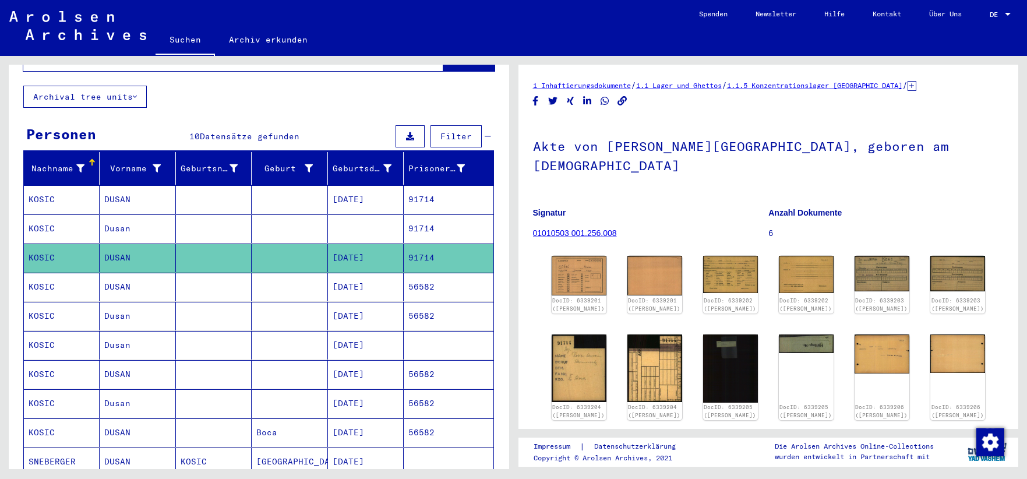
click at [120, 419] on mat-cell "DUSAN" at bounding box center [138, 432] width 76 height 29
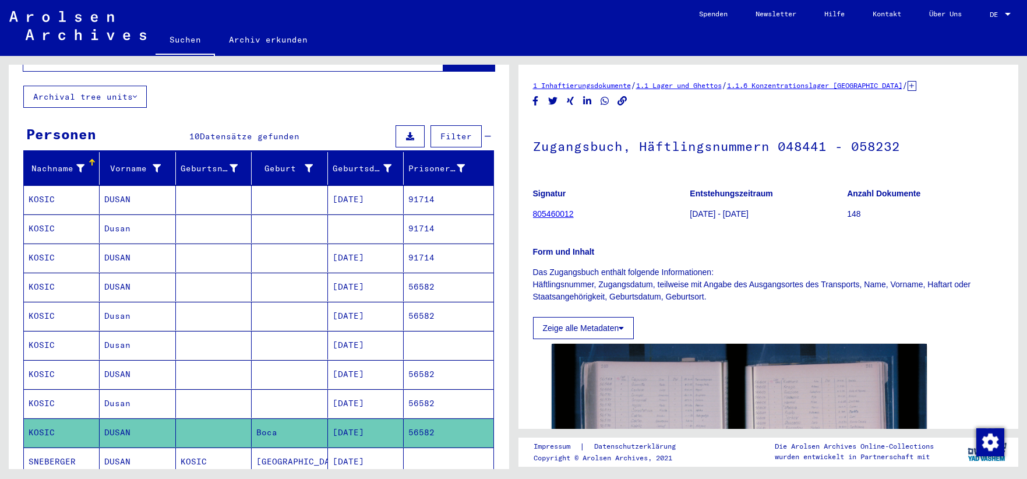
click at [119, 389] on mat-cell "Dusan" at bounding box center [138, 403] width 76 height 29
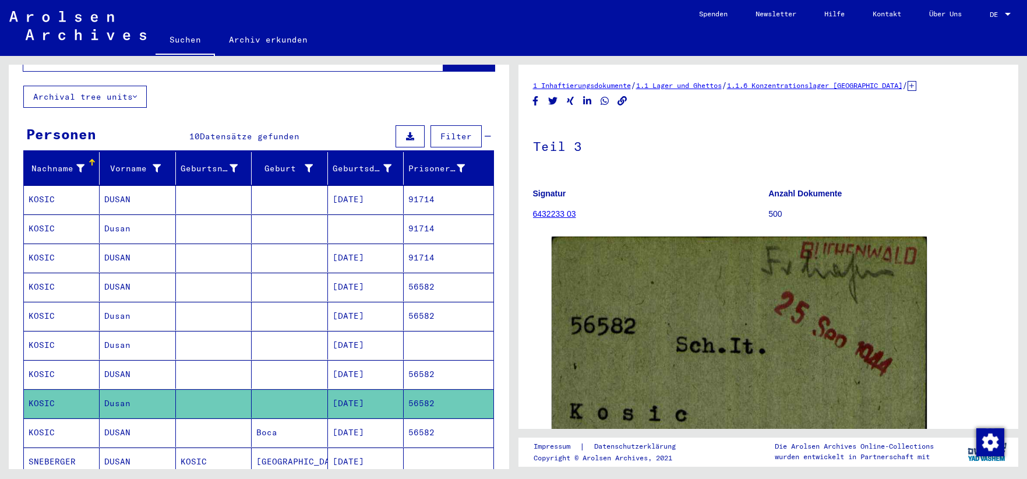
click at [116, 362] on mat-cell "DUSAN" at bounding box center [138, 374] width 76 height 29
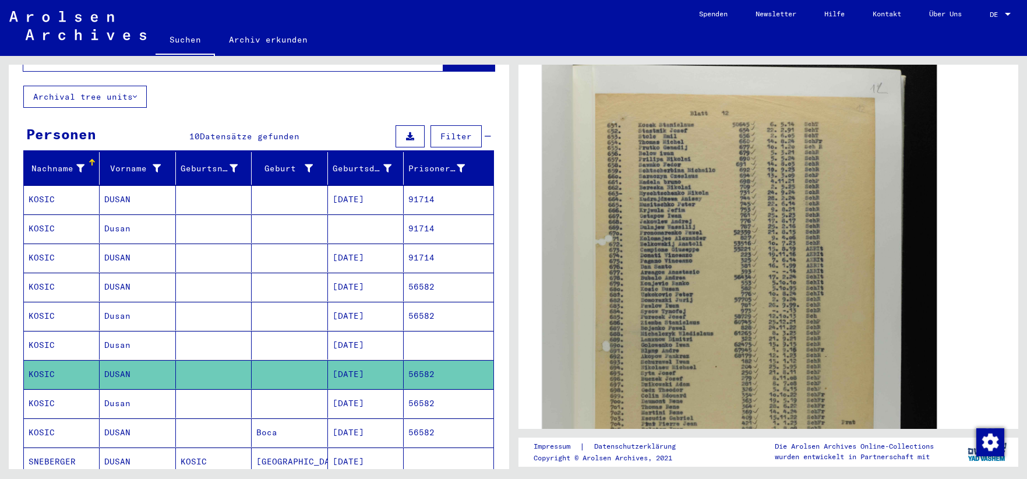
scroll to position [314, 0]
